Goal: Find specific page/section: Find specific page/section

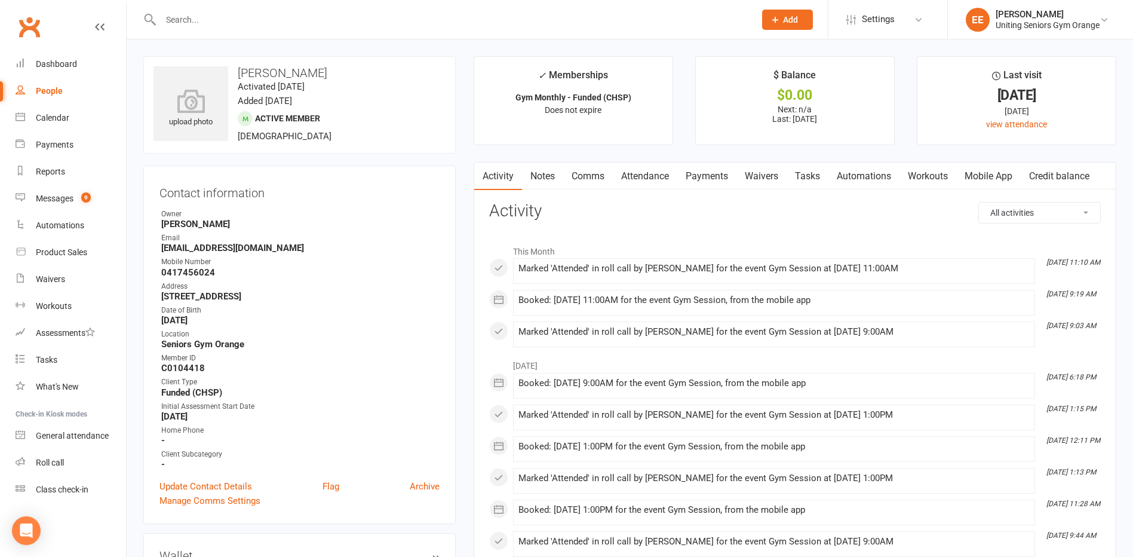
click at [202, 27] on input "text" at bounding box center [452, 19] width 590 height 17
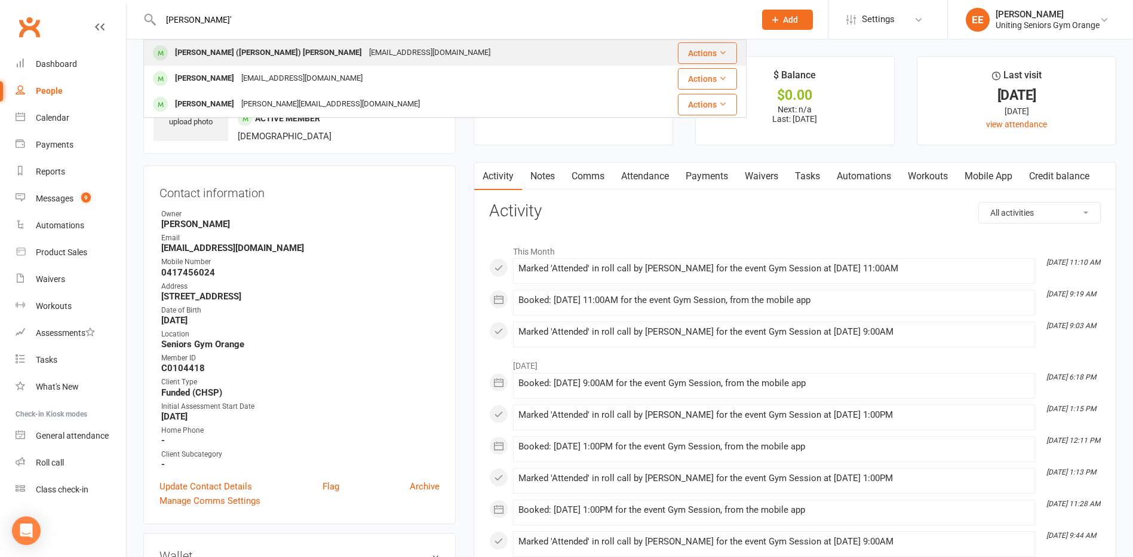
type input "[PERSON_NAME]'"
click at [218, 47] on div "[PERSON_NAME] ([PERSON_NAME]) [PERSON_NAME]" at bounding box center [268, 52] width 194 height 17
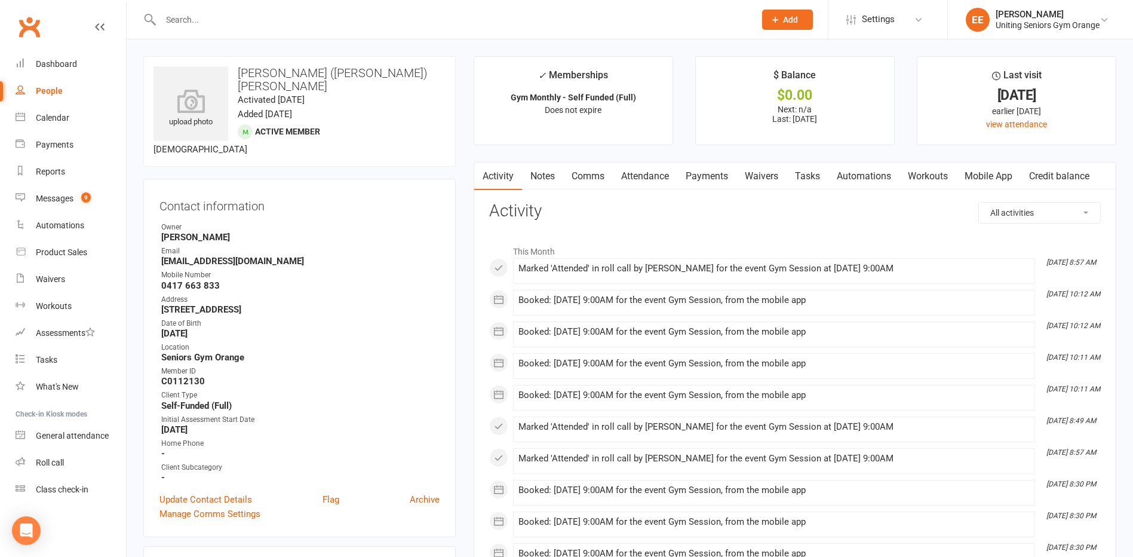
click at [219, 22] on input "text" at bounding box center [452, 19] width 590 height 17
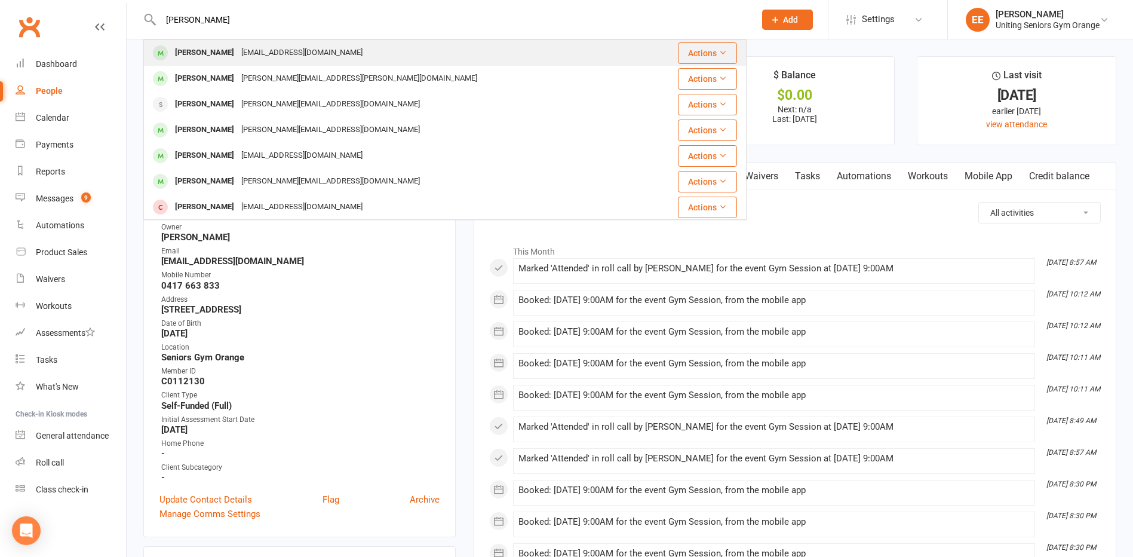
type input "[PERSON_NAME]"
click at [225, 56] on div "[PERSON_NAME]" at bounding box center [204, 52] width 66 height 17
